Goal: Task Accomplishment & Management: Manage account settings

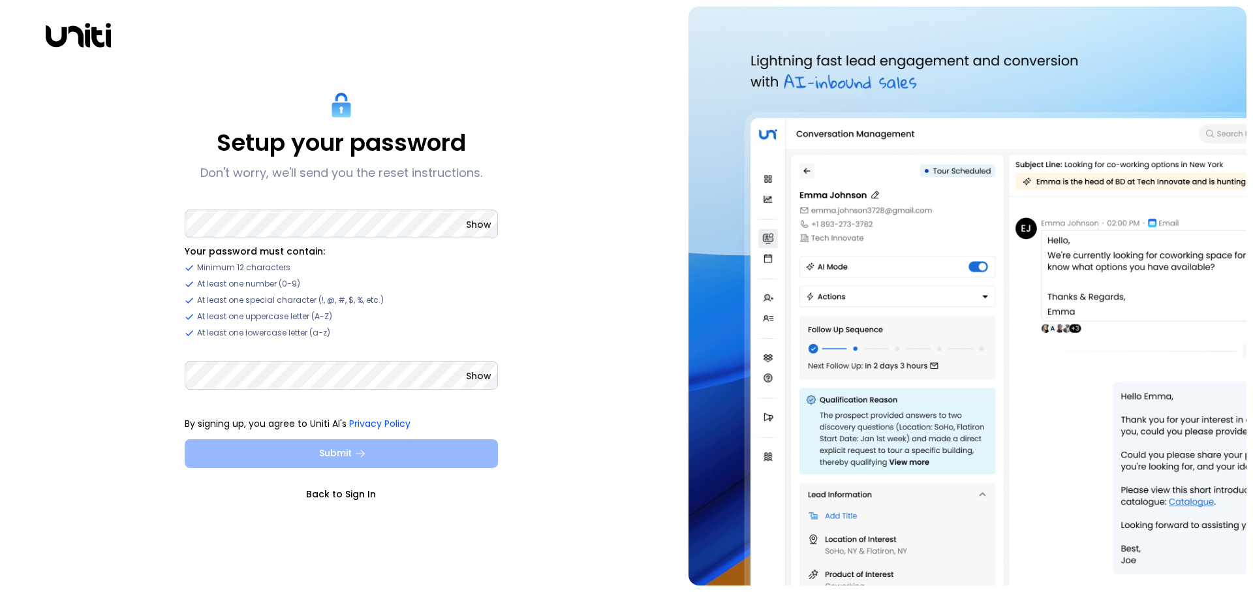
click at [315, 443] on button "Submit" at bounding box center [341, 453] width 313 height 29
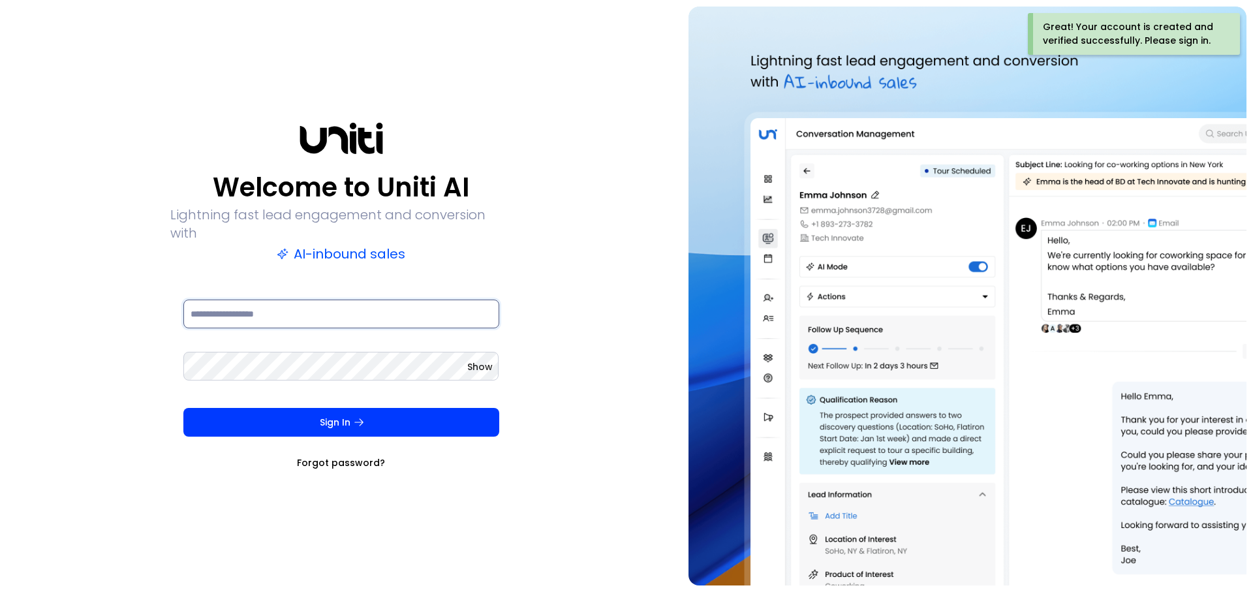
click at [291, 312] on input at bounding box center [341, 314] width 316 height 29
type input "**********"
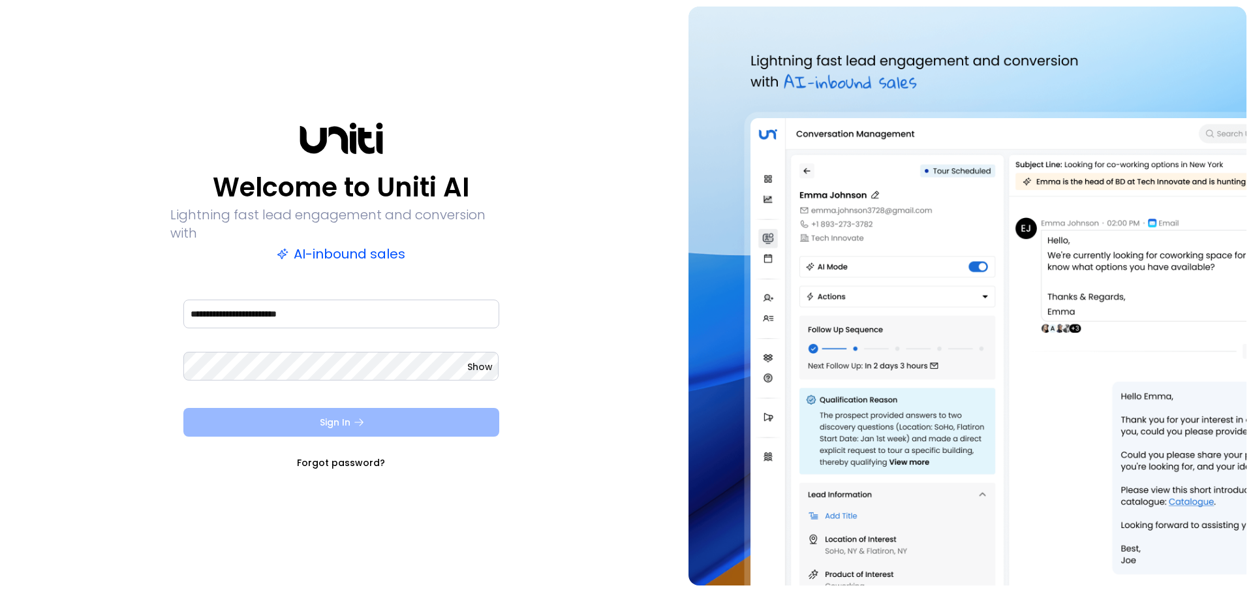
click at [314, 411] on button "Sign In" at bounding box center [341, 422] width 316 height 29
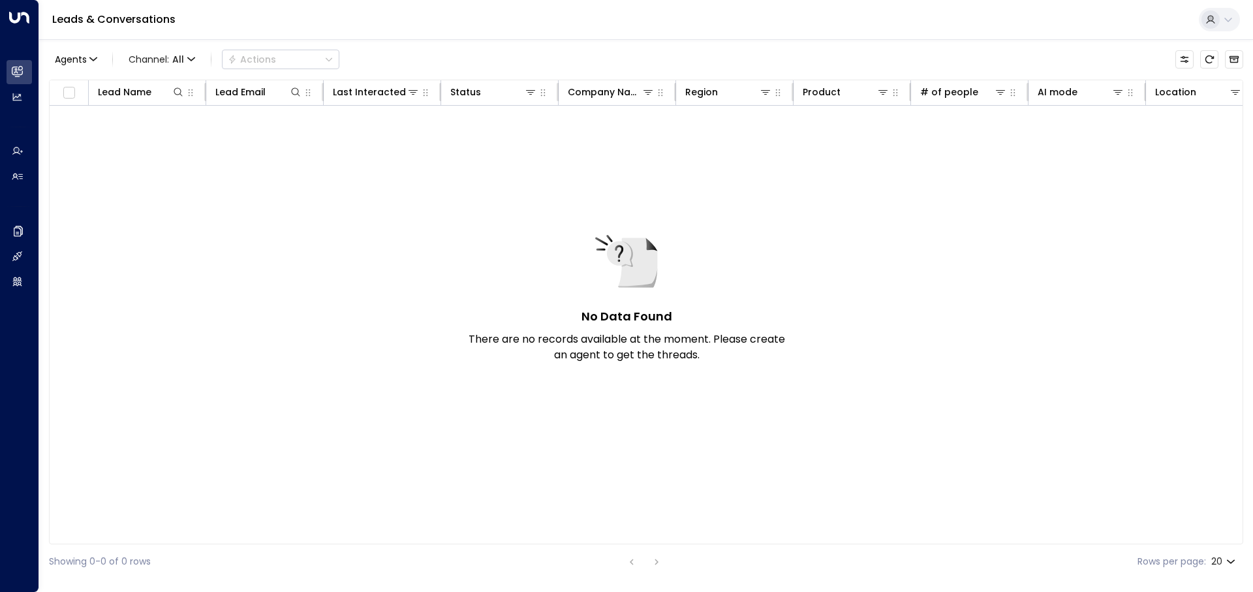
click at [451, 215] on div "No Data Found There are no records available at the moment. Please create an ag…" at bounding box center [950, 310] width 1801 height 409
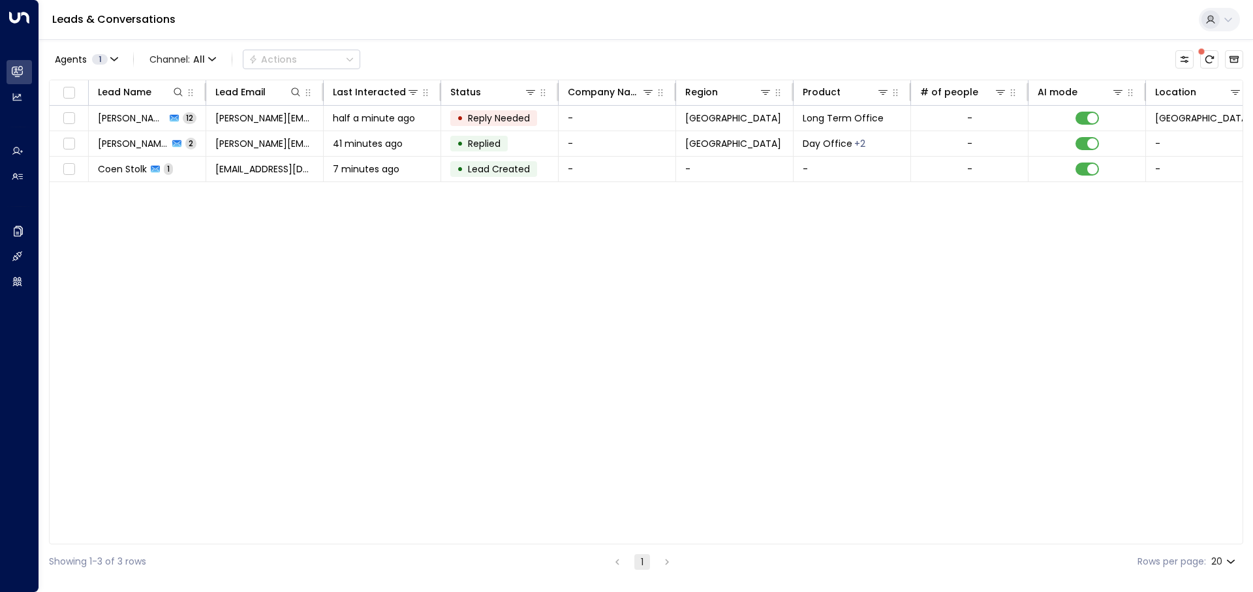
click at [407, 226] on div "Lead Name Lead Email Last Interacted Status Company Name Region Product # of pe…" at bounding box center [646, 312] width 1194 height 465
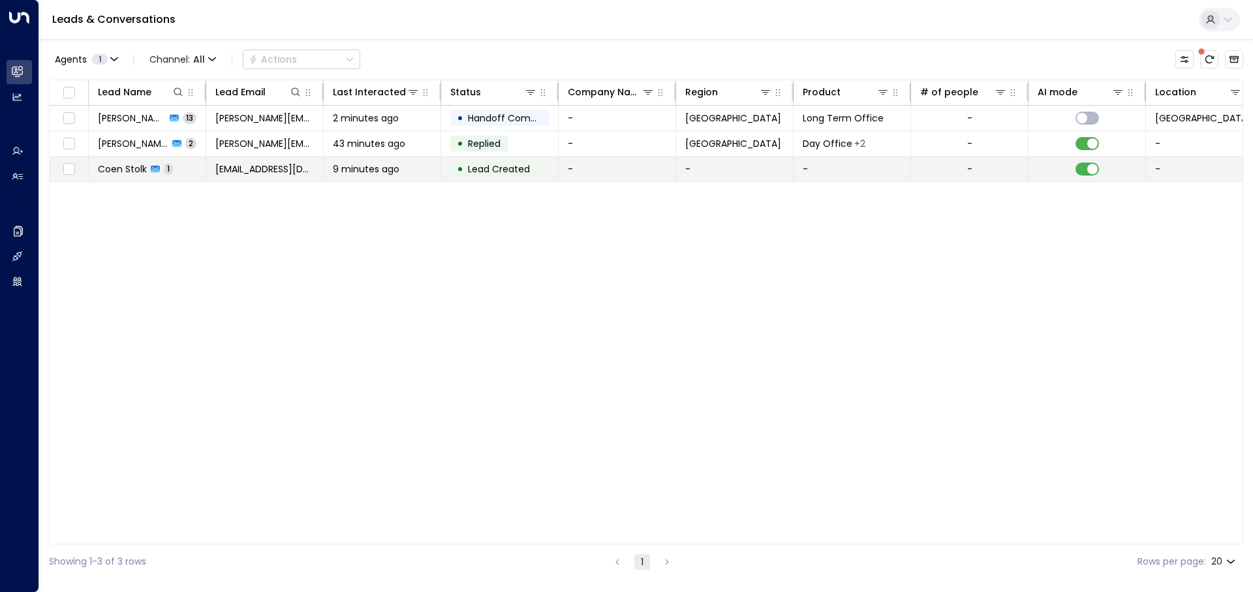
click at [374, 166] on span "9 minutes ago" at bounding box center [366, 169] width 67 height 13
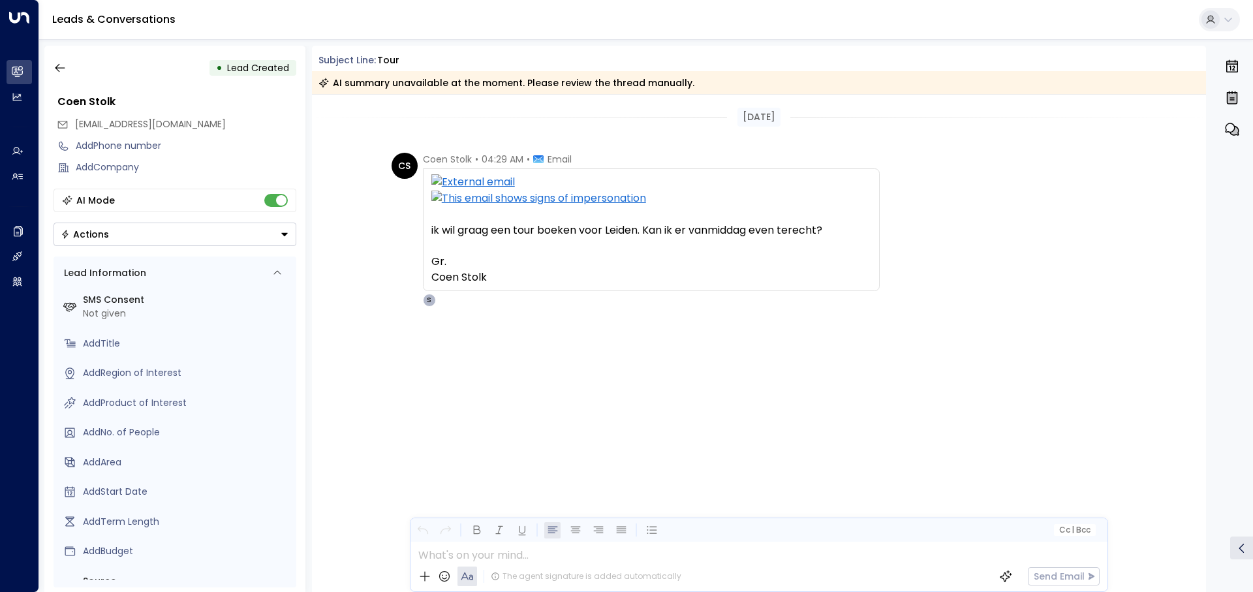
click at [540, 160] on icon at bounding box center [538, 159] width 10 height 10
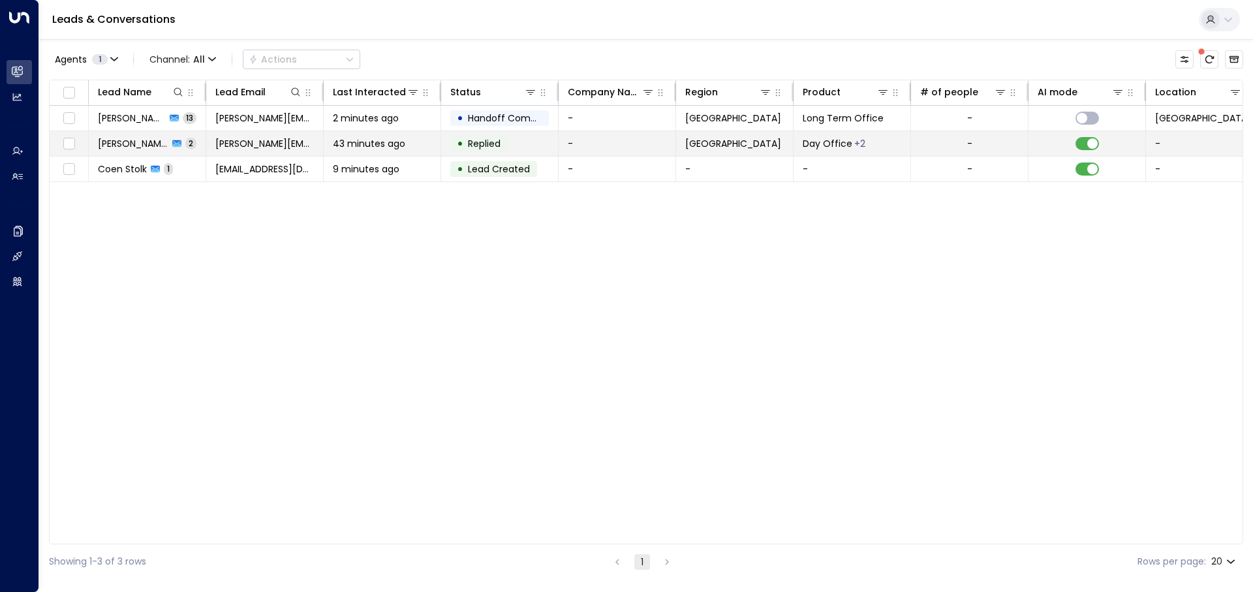
click at [259, 151] on td "[PERSON_NAME][EMAIL_ADDRESS][DOMAIN_NAME]" at bounding box center [264, 143] width 117 height 25
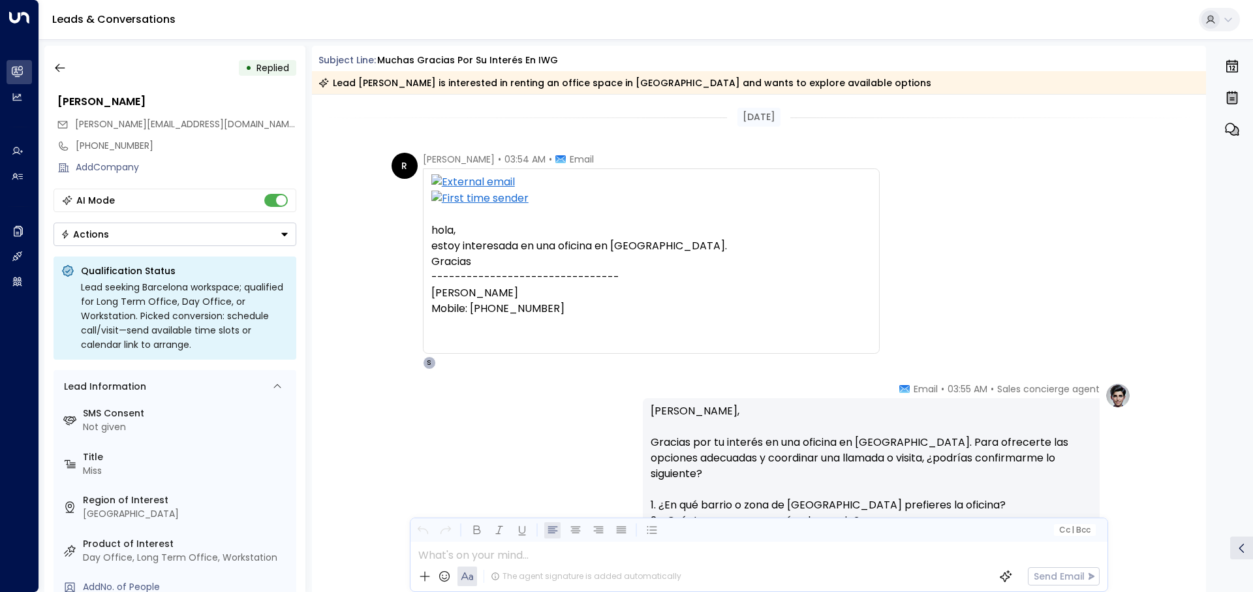
click at [1111, 390] on img at bounding box center [1118, 395] width 26 height 26
click at [64, 65] on icon "button" at bounding box center [60, 67] width 13 height 13
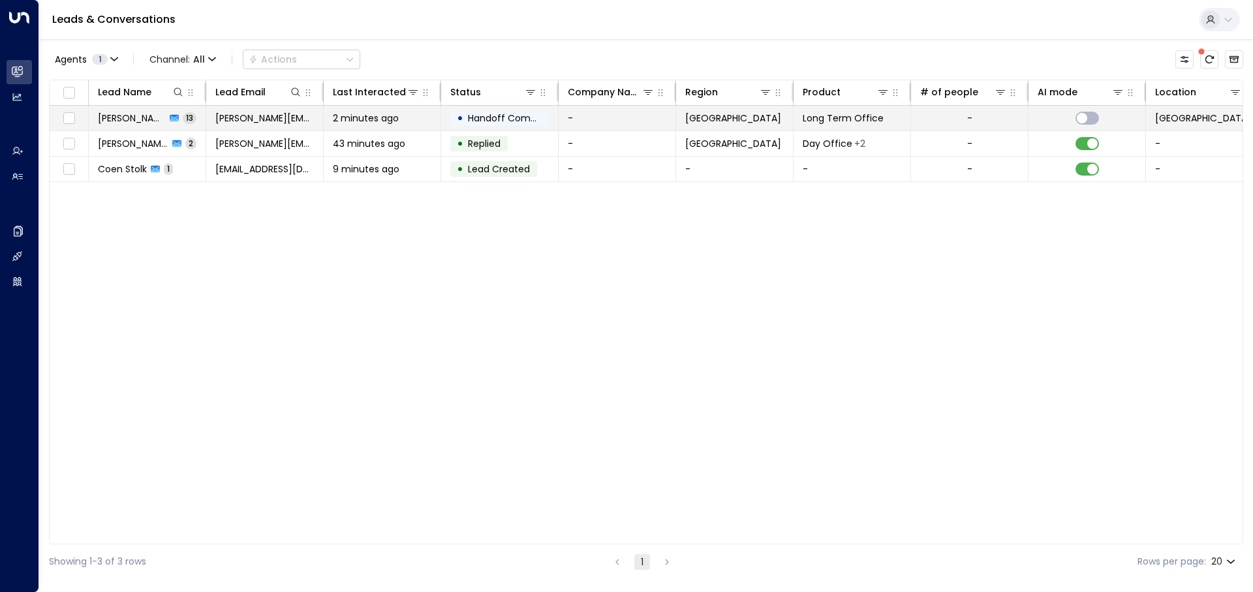
click at [389, 121] on span "2 minutes ago" at bounding box center [366, 118] width 66 height 13
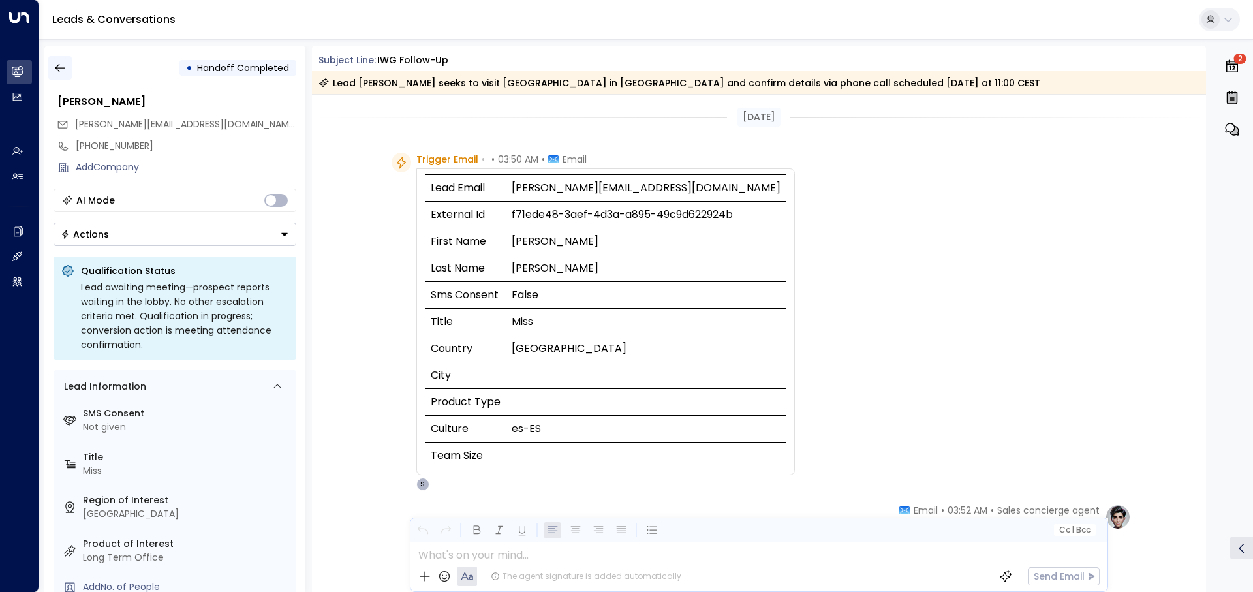
click at [59, 65] on icon "button" at bounding box center [60, 68] width 10 height 8
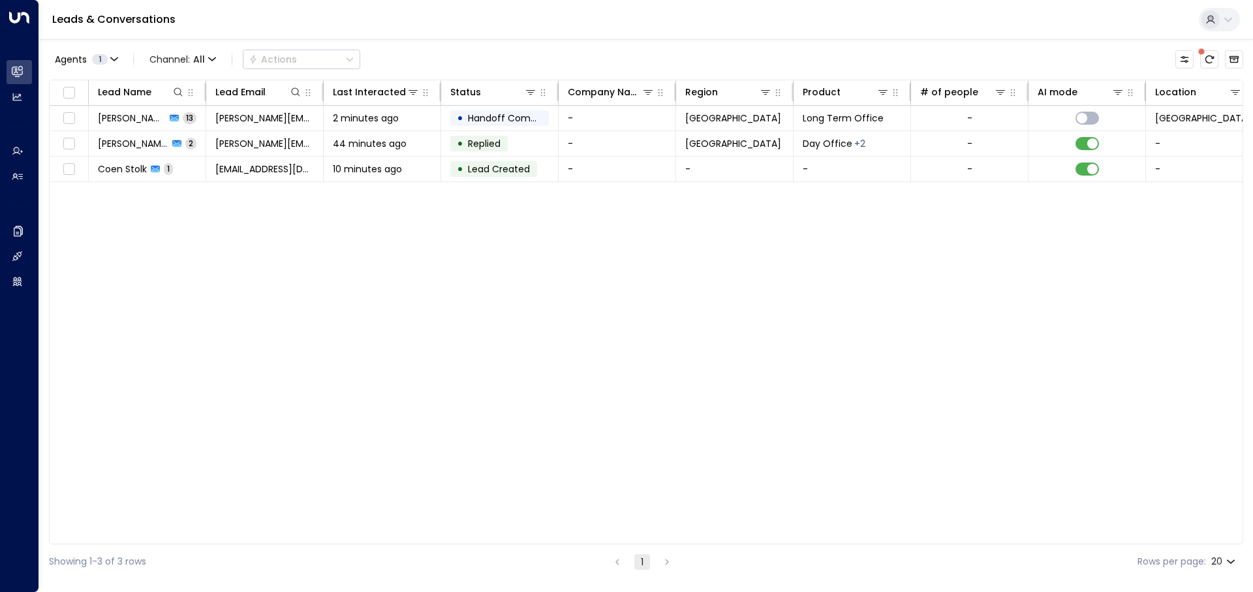
click at [303, 294] on div "Lead Name Lead Email Last Interacted Status Company Name Region Product # of pe…" at bounding box center [646, 312] width 1194 height 465
click at [642, 329] on div "Lead Name Lead Email Last Interacted Status Company Name Region Product # of pe…" at bounding box center [646, 312] width 1194 height 465
